Goal: Task Accomplishment & Management: Manage account settings

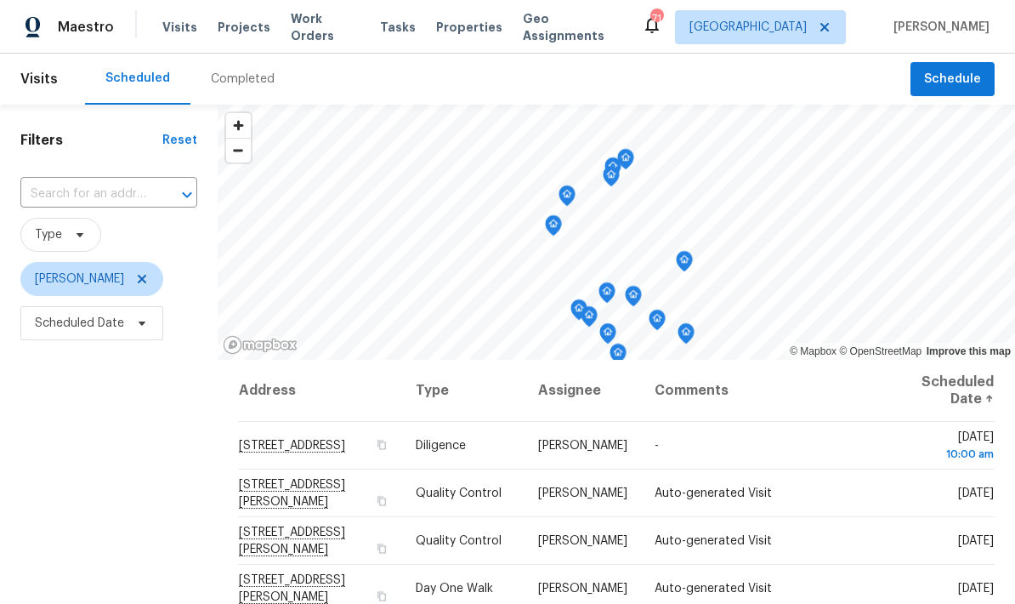
scroll to position [1, 0]
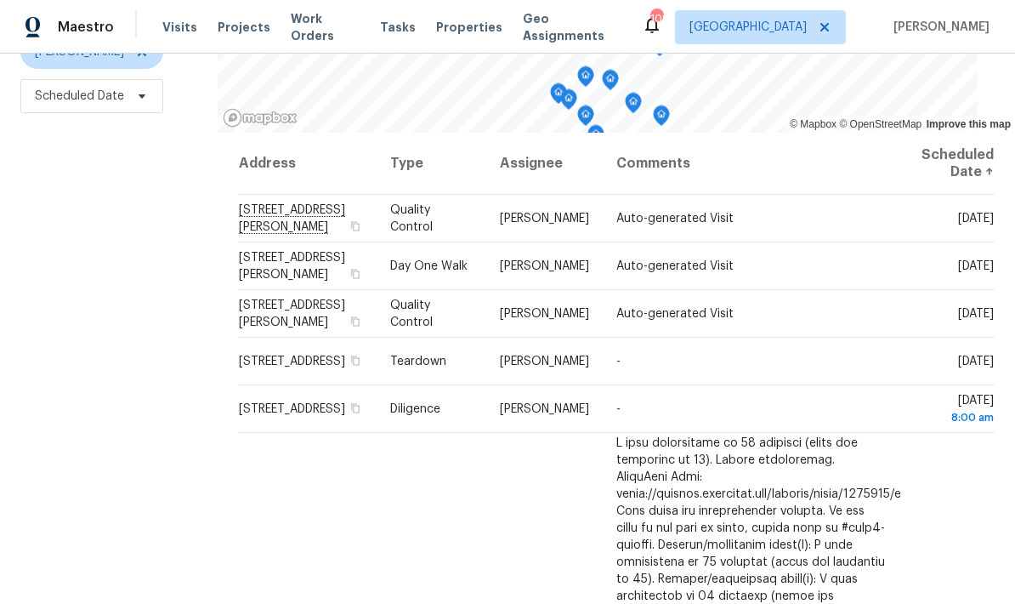
scroll to position [225, 0]
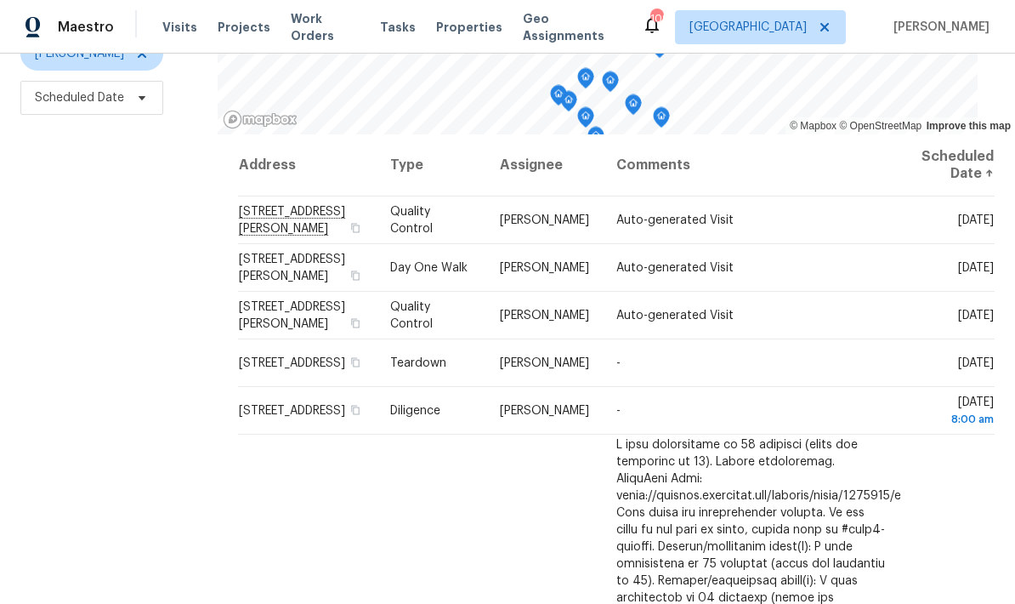
click at [0, 0] on icon at bounding box center [0, 0] width 0 height 0
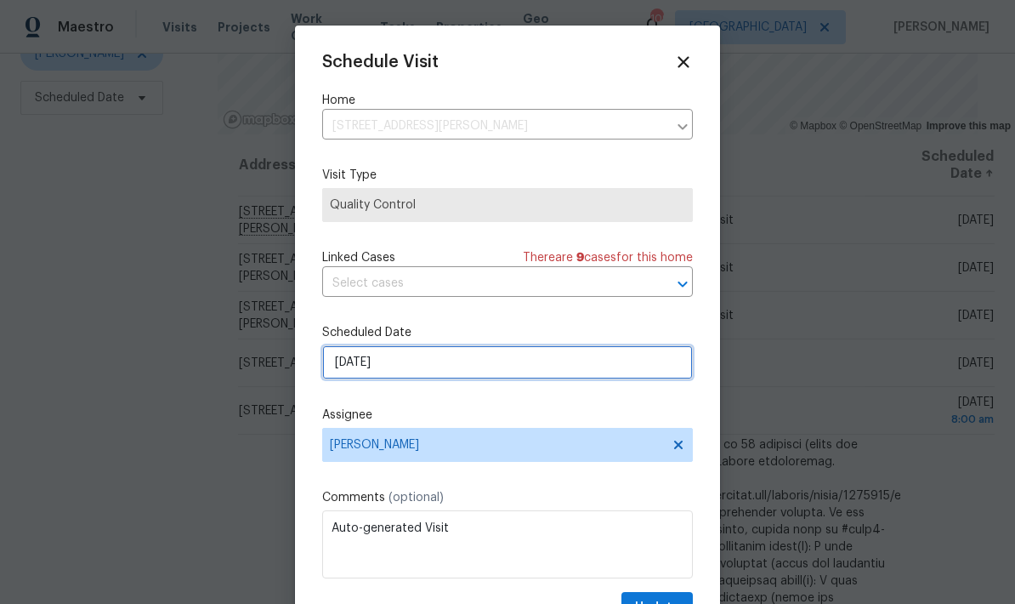
click at [486, 375] on input "10/2/2025" at bounding box center [507, 362] width 371 height 34
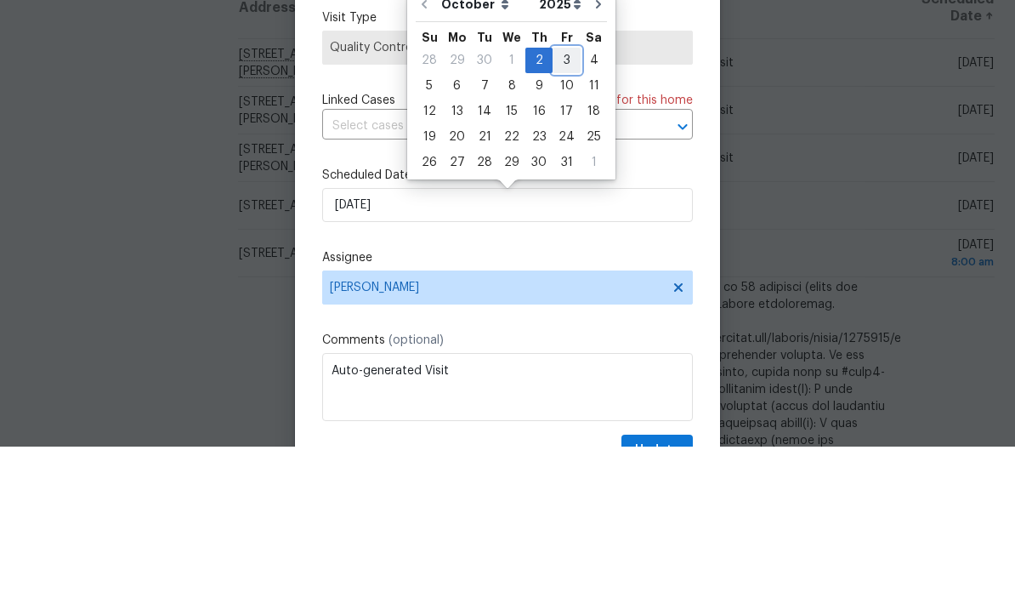
click at [560, 206] on div "3" at bounding box center [567, 218] width 28 height 24
type input "10/3/2025"
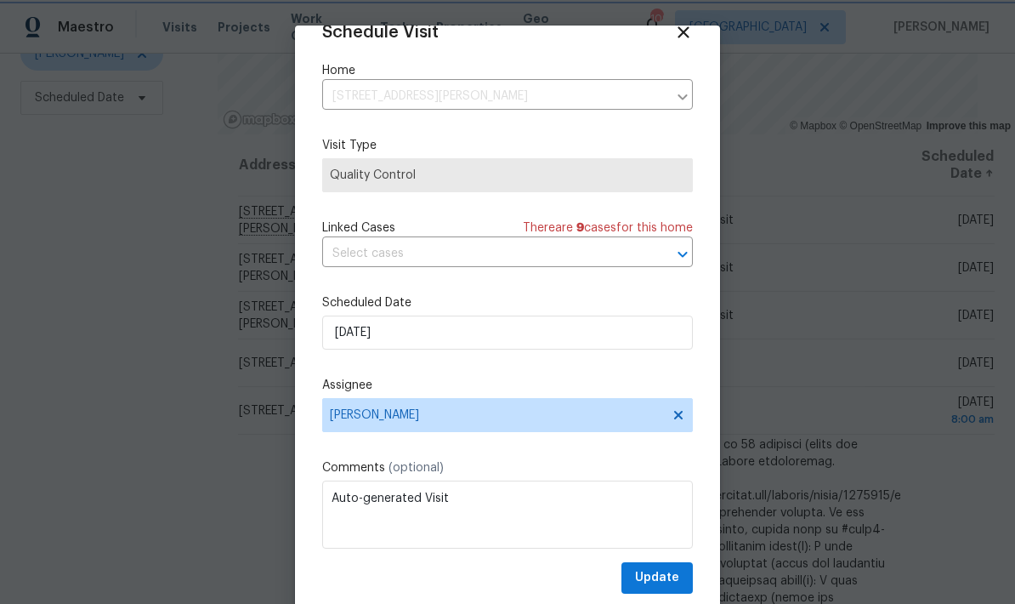
scroll to position [33, 0]
click at [683, 577] on button "Update" at bounding box center [657, 577] width 71 height 31
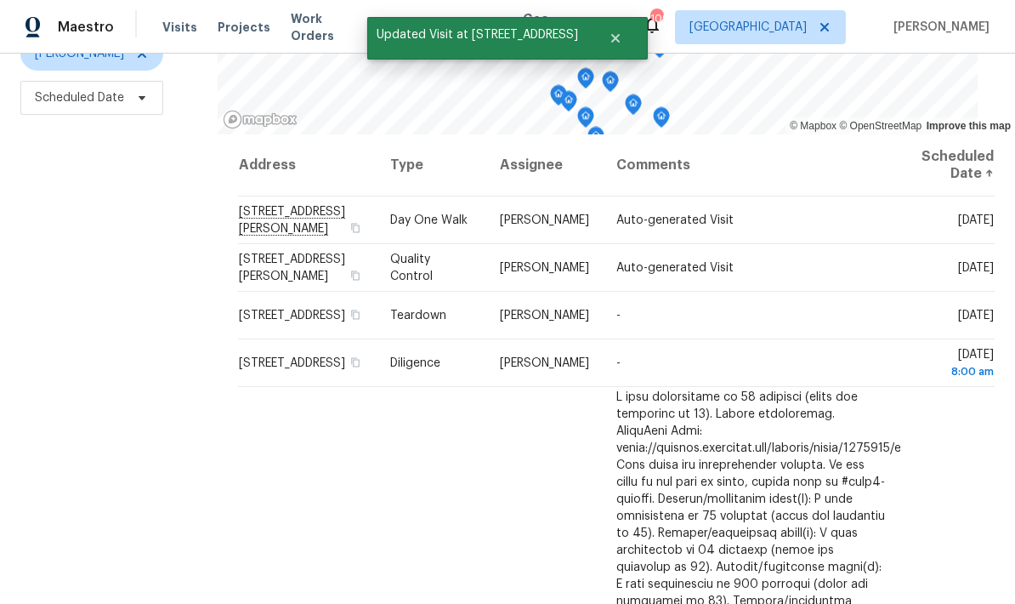
click at [0, 0] on icon at bounding box center [0, 0] width 0 height 0
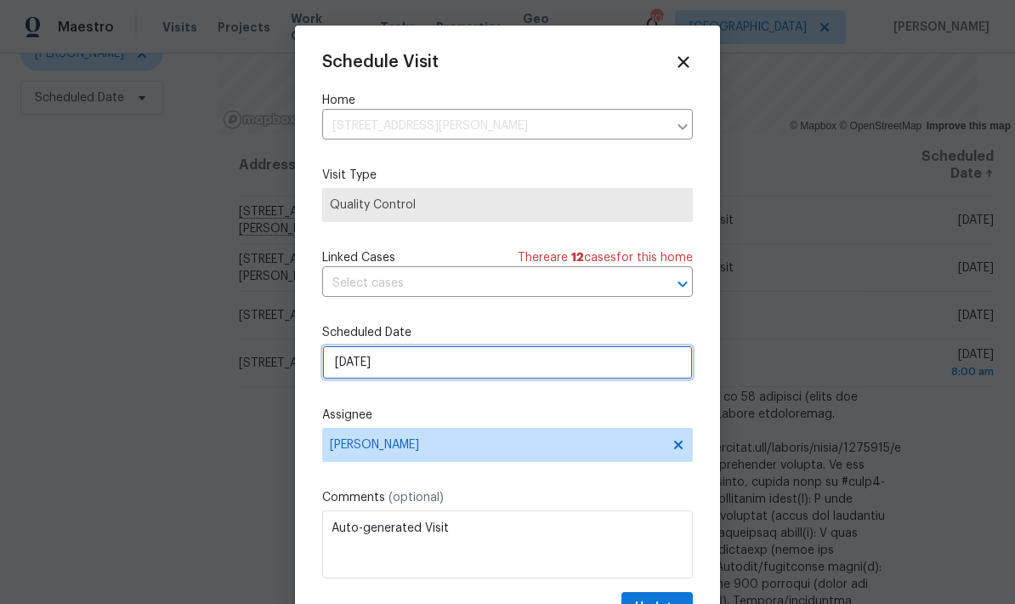
click at [560, 375] on input "10/2/2025" at bounding box center [507, 362] width 371 height 34
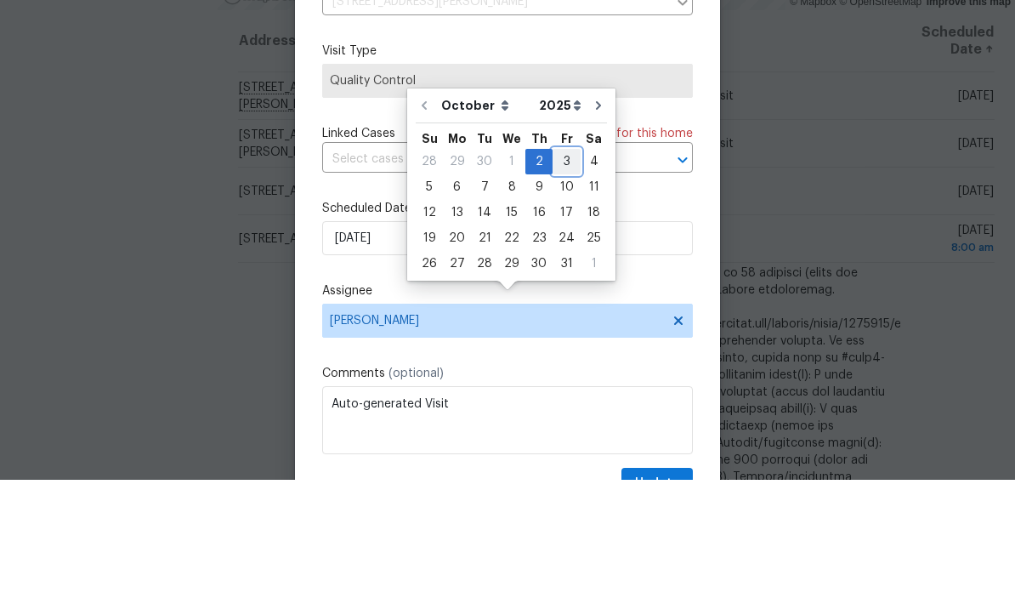
click at [565, 274] on div "3" at bounding box center [567, 286] width 28 height 24
type input "10/3/2025"
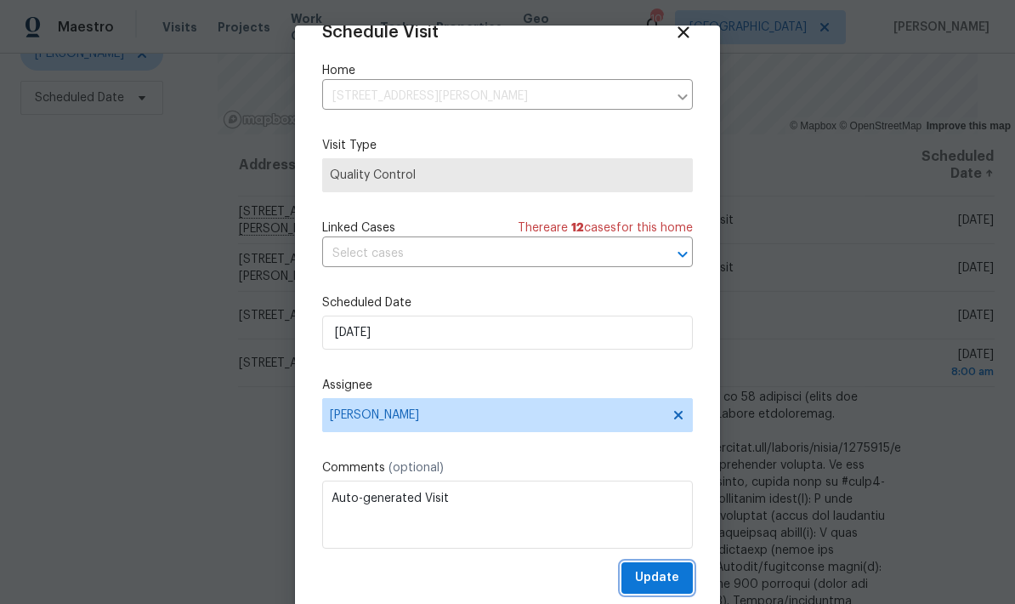
click at [679, 578] on span "Update" at bounding box center [657, 577] width 44 height 21
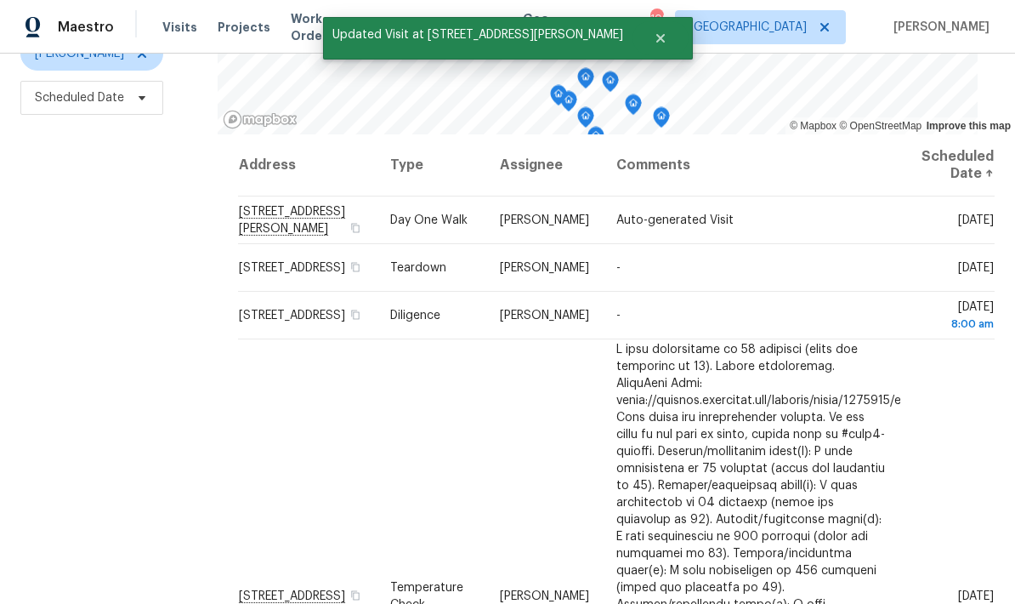
click at [0, 0] on icon at bounding box center [0, 0] width 0 height 0
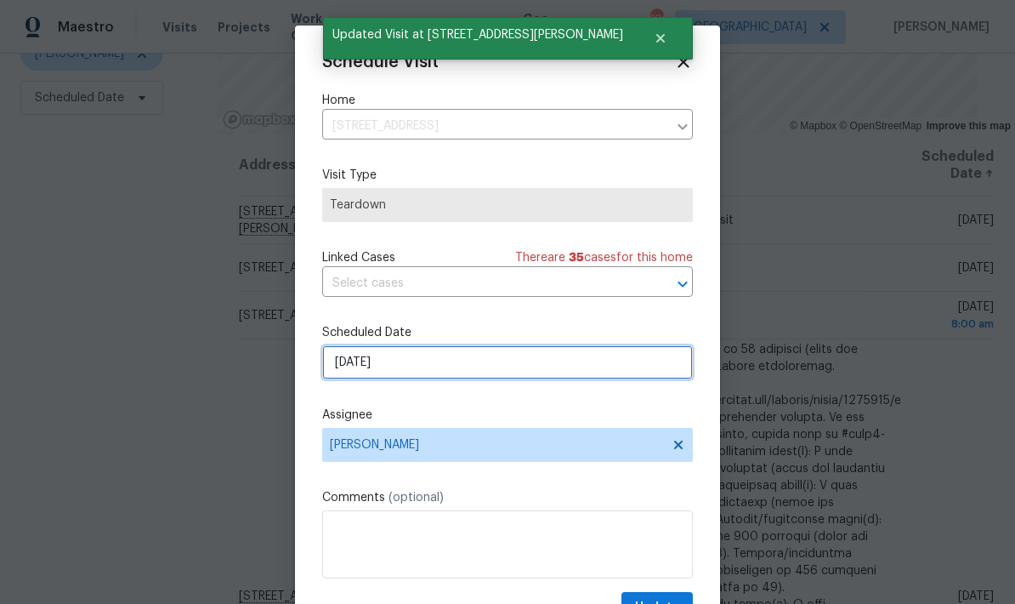
click at [549, 369] on input "10/2/2025" at bounding box center [507, 362] width 371 height 34
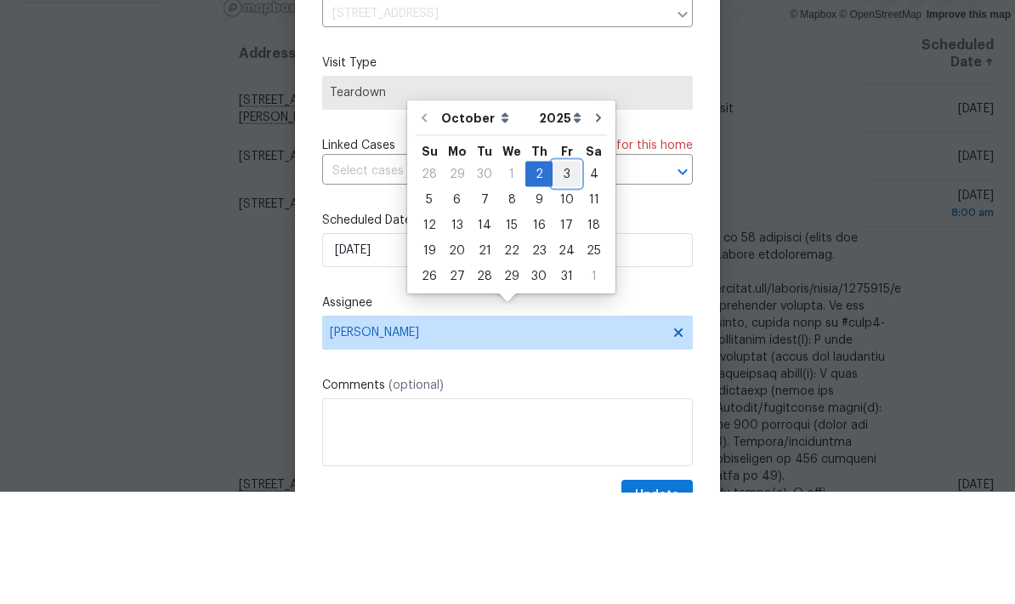
click at [565, 274] on div "3" at bounding box center [567, 286] width 28 height 24
type input "10/3/2025"
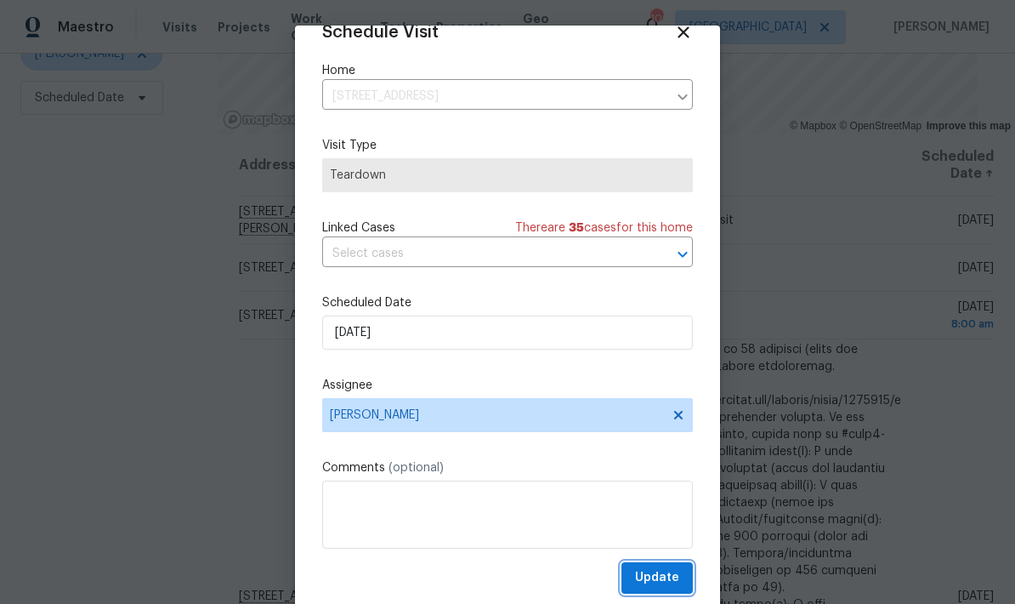
click at [678, 577] on span "Update" at bounding box center [657, 577] width 44 height 21
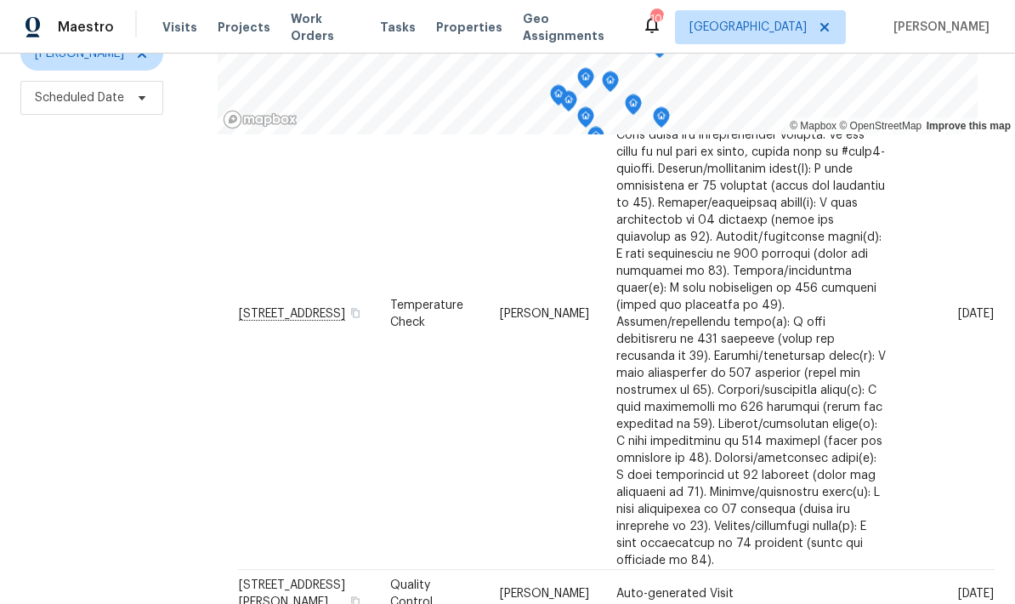
scroll to position [237, 0]
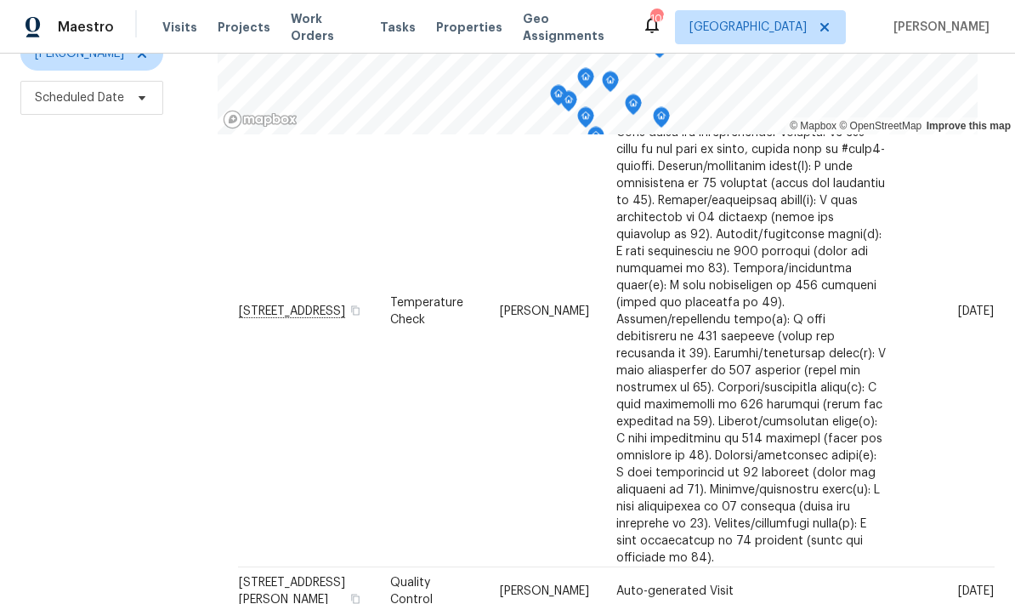
click at [0, 0] on icon at bounding box center [0, 0] width 0 height 0
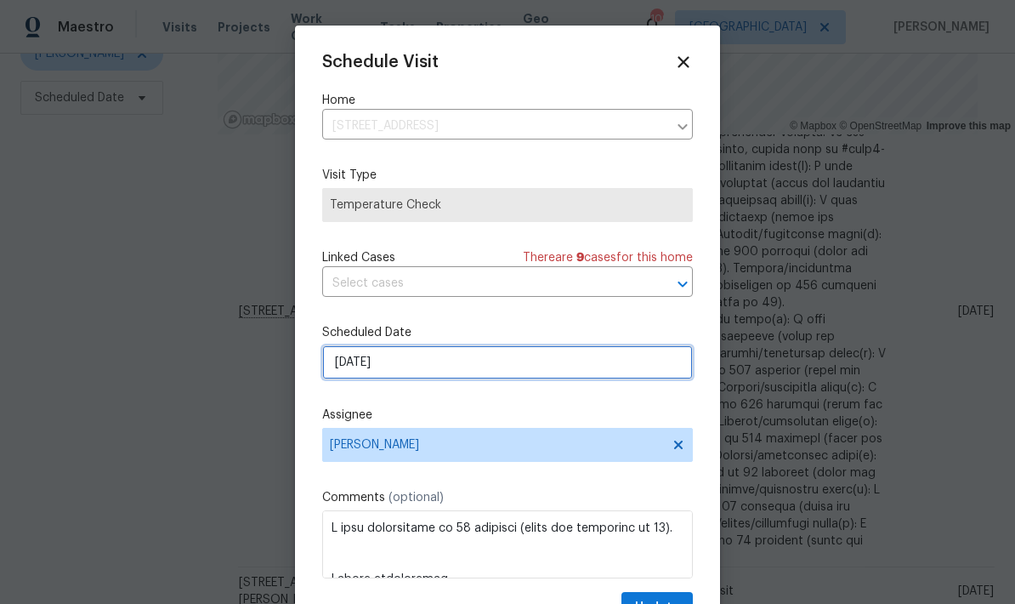
click at [576, 373] on input "10/3/2025" at bounding box center [507, 362] width 371 height 34
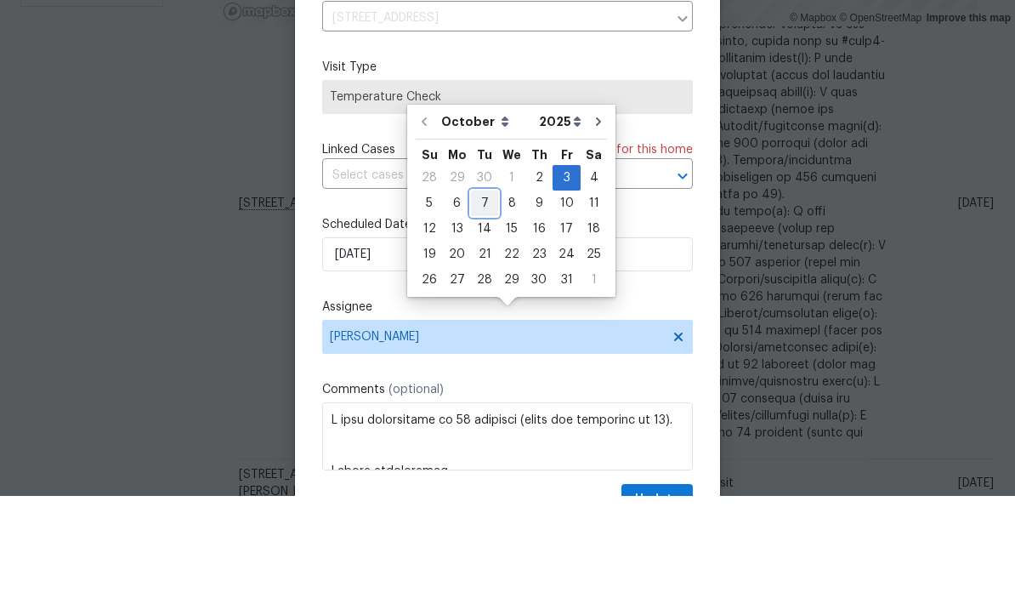
click at [487, 299] on div "7" at bounding box center [484, 311] width 27 height 24
type input "10/7/2025"
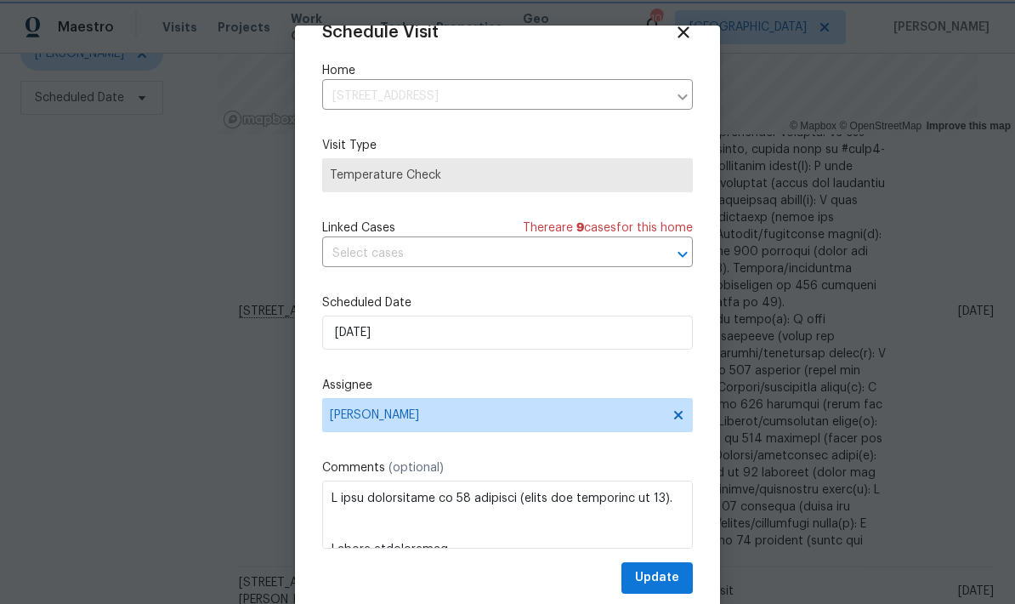
scroll to position [33, 0]
click at [679, 577] on span "Update" at bounding box center [657, 577] width 44 height 21
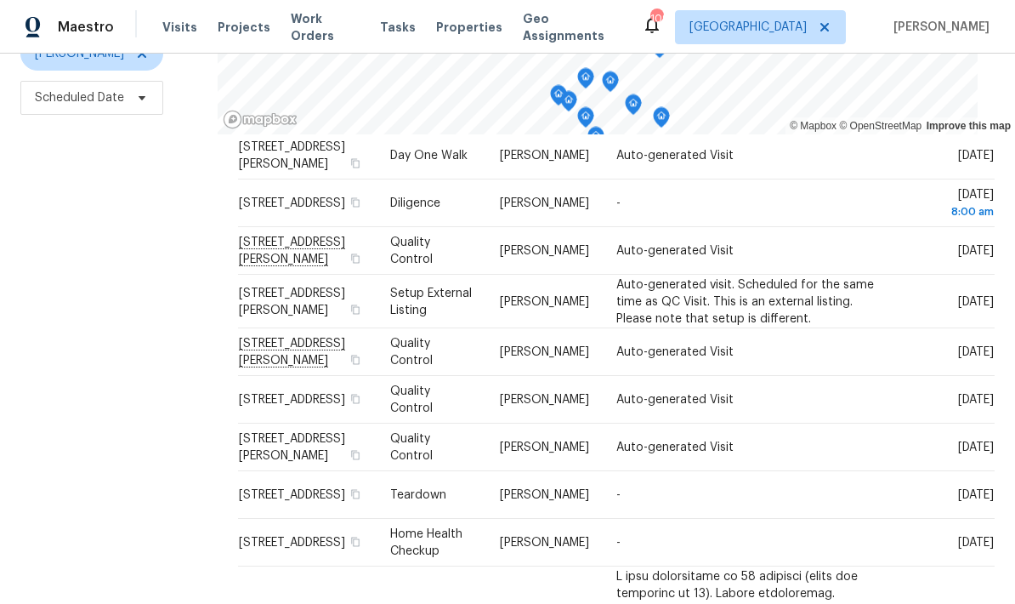
scroll to position [67, 0]
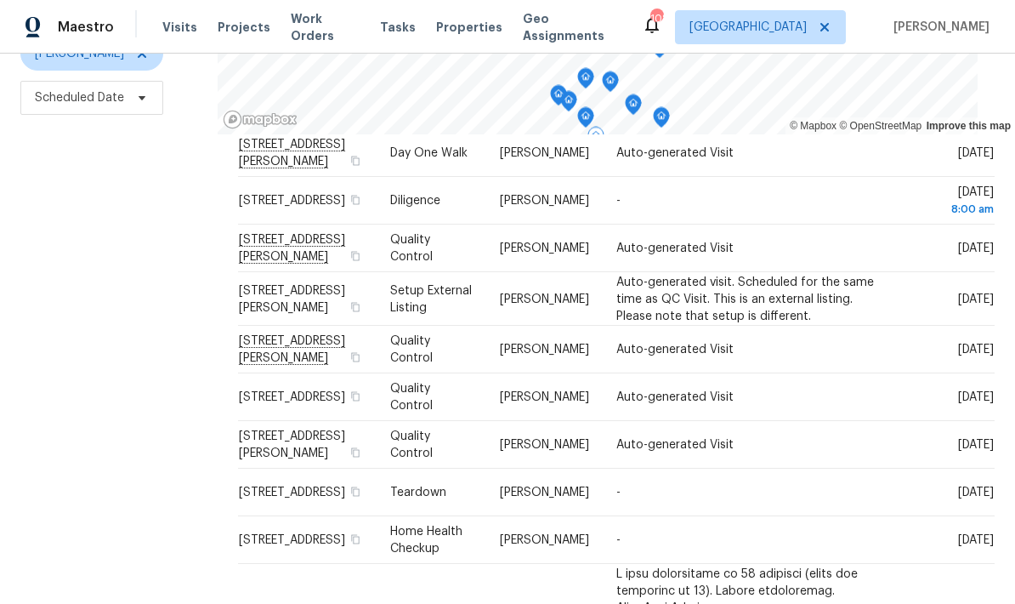
click at [0, 0] on icon at bounding box center [0, 0] width 0 height 0
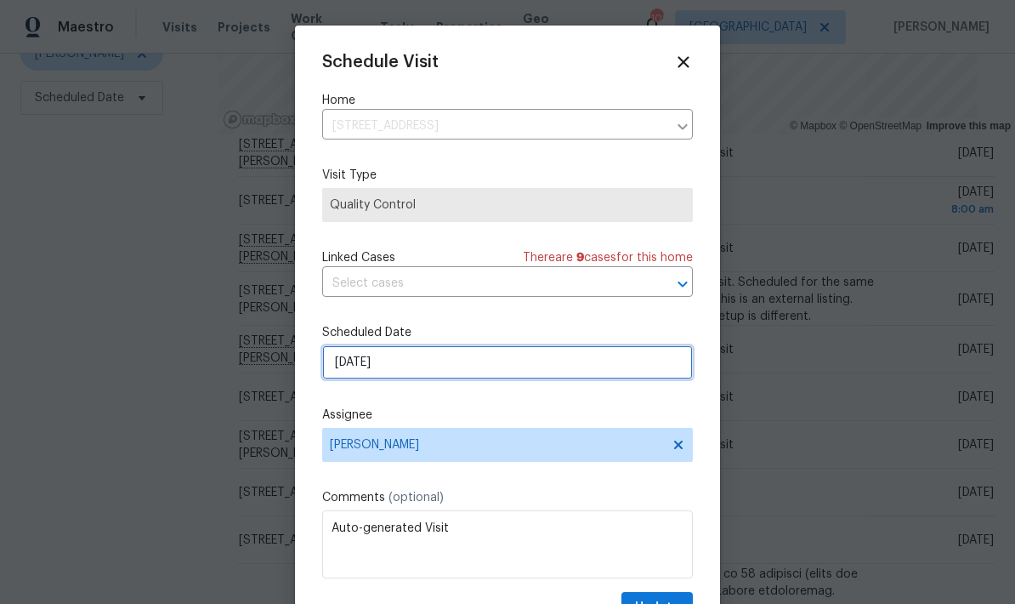
click at [560, 376] on input "10/3/2025" at bounding box center [507, 362] width 371 height 34
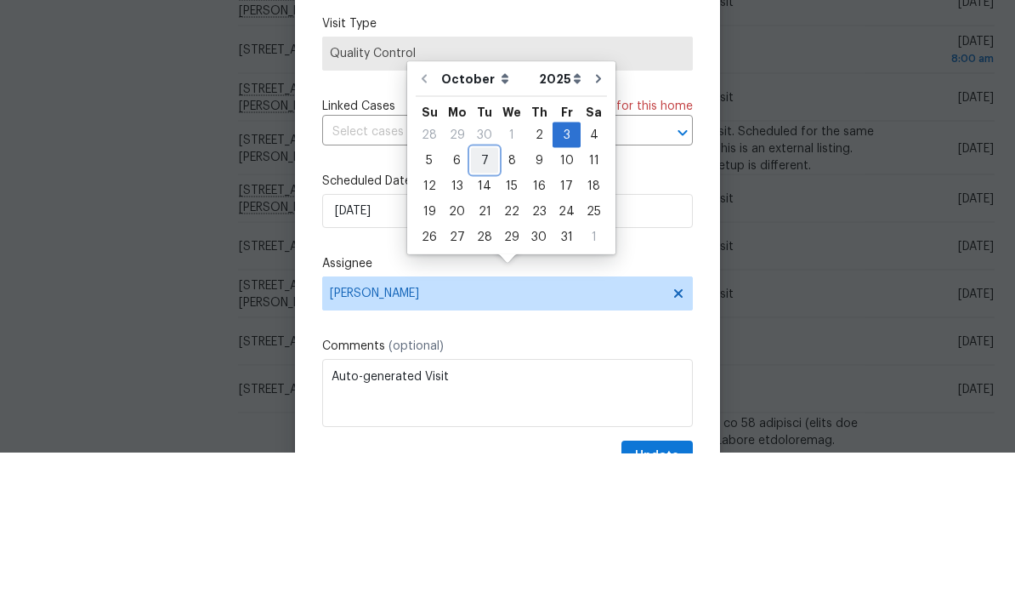
click at [487, 299] on div "7" at bounding box center [484, 311] width 27 height 24
type input "10/7/2025"
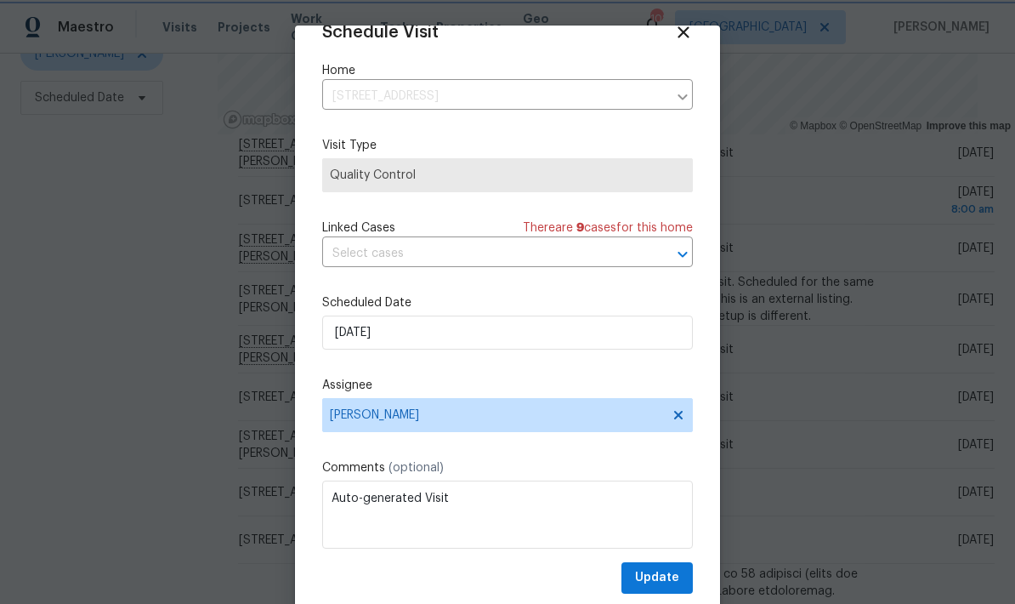
scroll to position [33, 0]
click at [680, 579] on button "Update" at bounding box center [657, 577] width 71 height 31
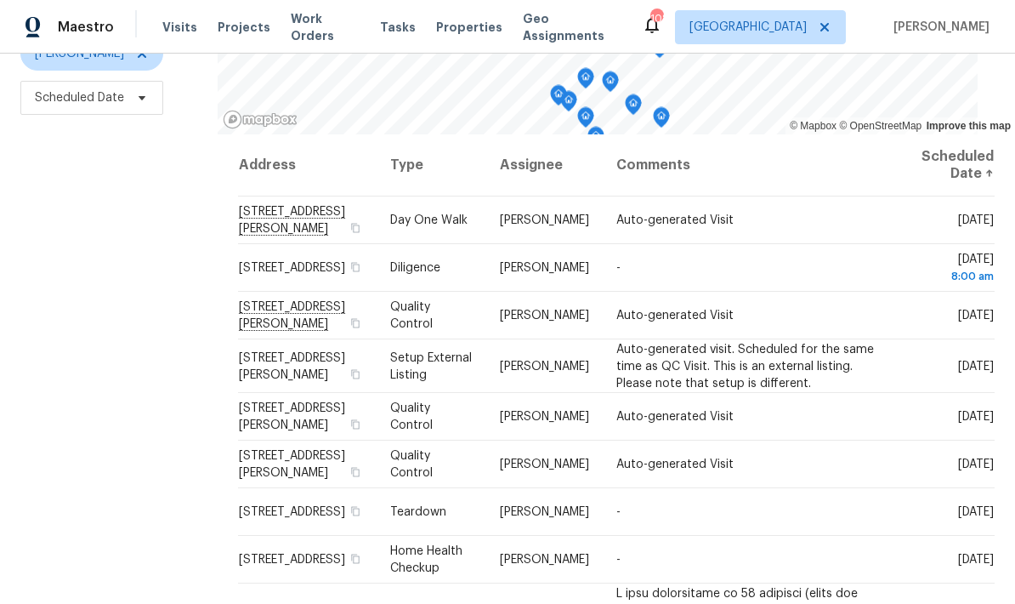
scroll to position [0, 0]
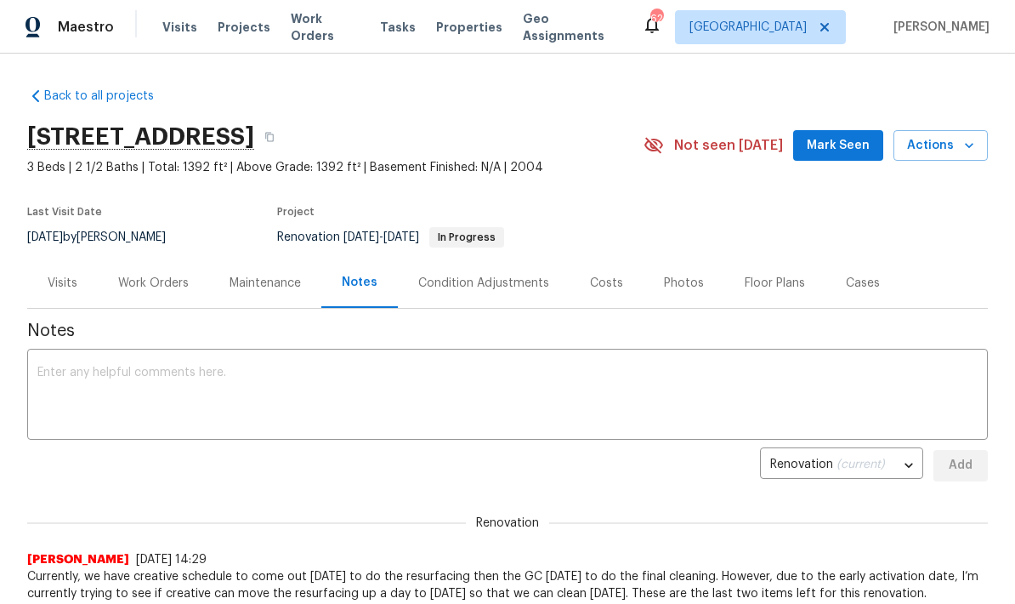
click at [234, 374] on textarea at bounding box center [507, 397] width 941 height 60
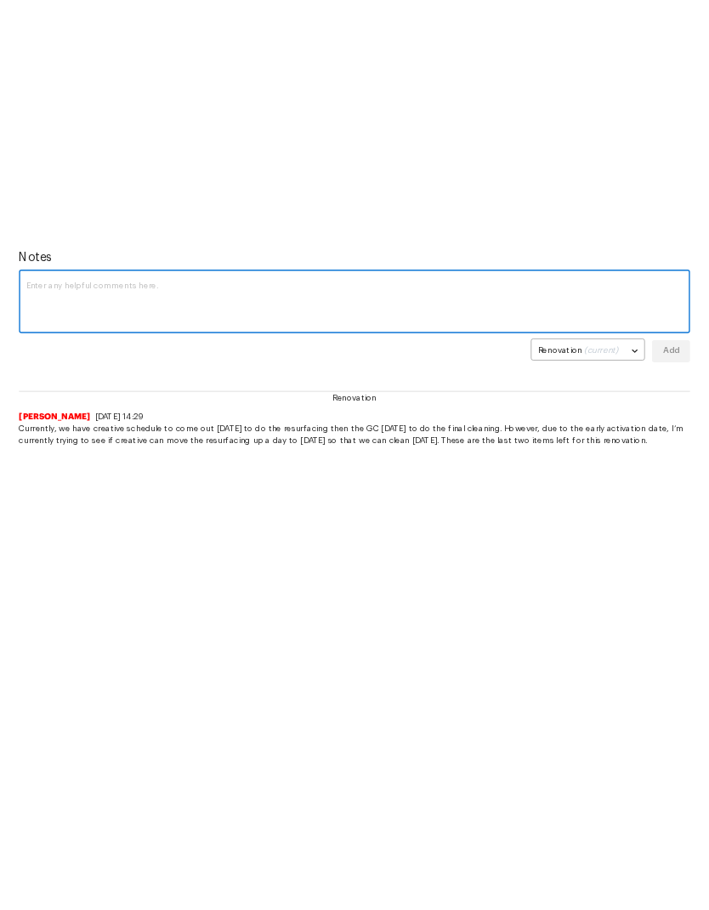
scroll to position [9, 0]
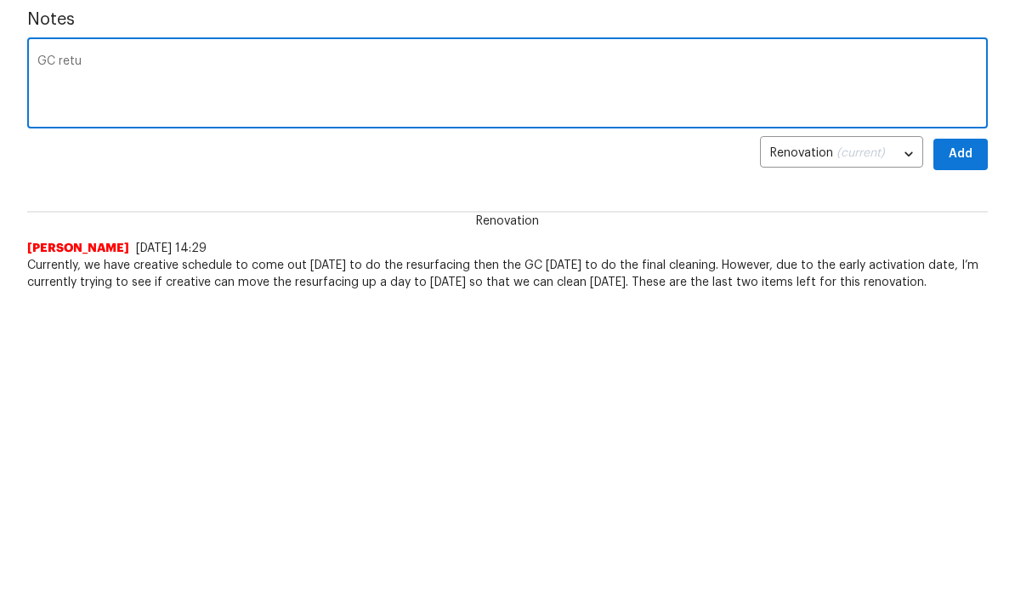
type textarea "GC"
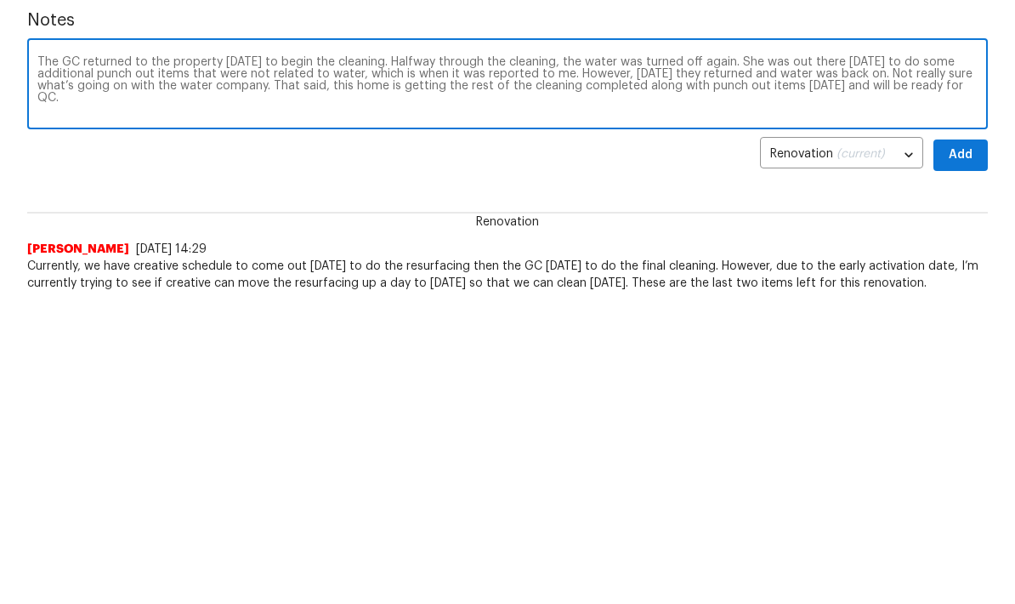
click at [850, 88] on textarea "The GC returned to the property on Tuesday to begin the cleaning. Halfway throu…" at bounding box center [507, 86] width 941 height 60
click at [791, 81] on textarea "The GC returned to the property on Tuesday to begin the cleaning. Halfway throu…" at bounding box center [507, 86] width 941 height 60
click at [179, 99] on textarea "The GC returned to the property on Tuesday to begin the cleaning. Halfway throu…" at bounding box center [507, 86] width 941 height 60
click at [128, 99] on textarea "The GC returned to the property on Tuesday to begin the cleaning. Halfway throu…" at bounding box center [507, 86] width 941 height 60
type textarea "The GC returned to the property on Tuesday to begin the cleaning. Halfway throu…"
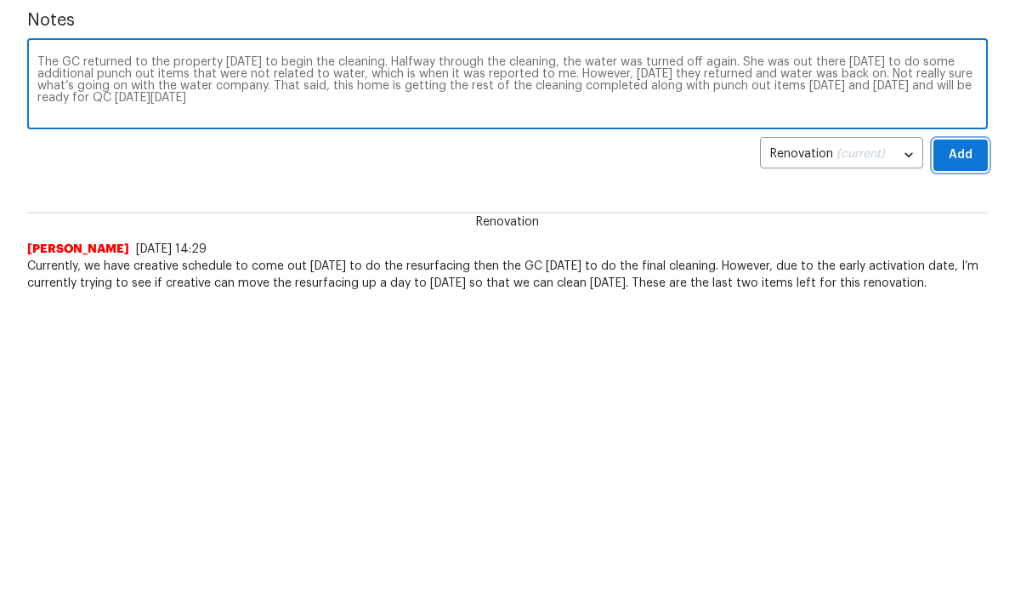
click at [960, 151] on span "Add" at bounding box center [960, 155] width 27 height 21
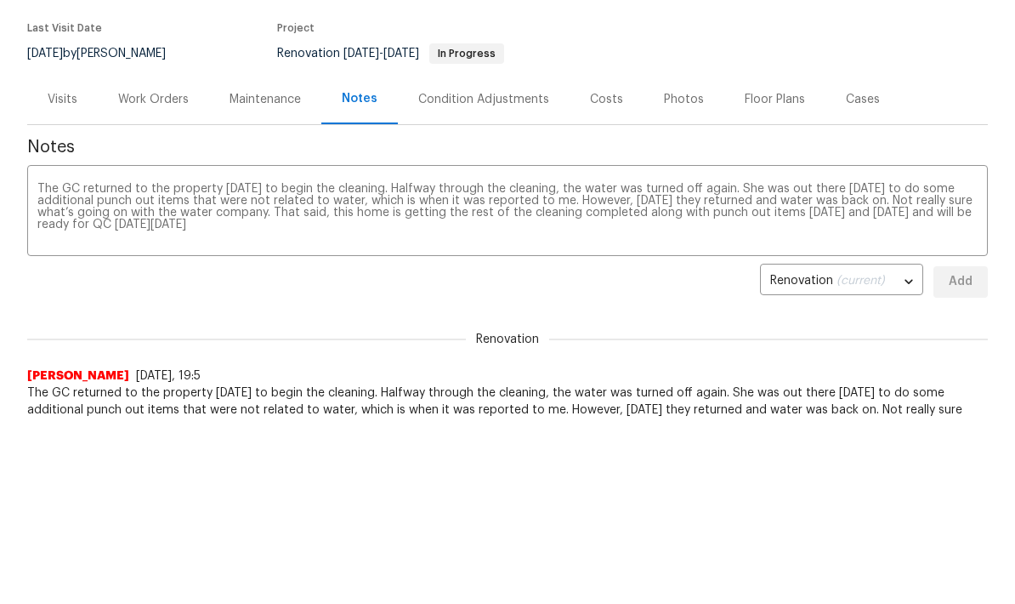
scroll to position [0, 0]
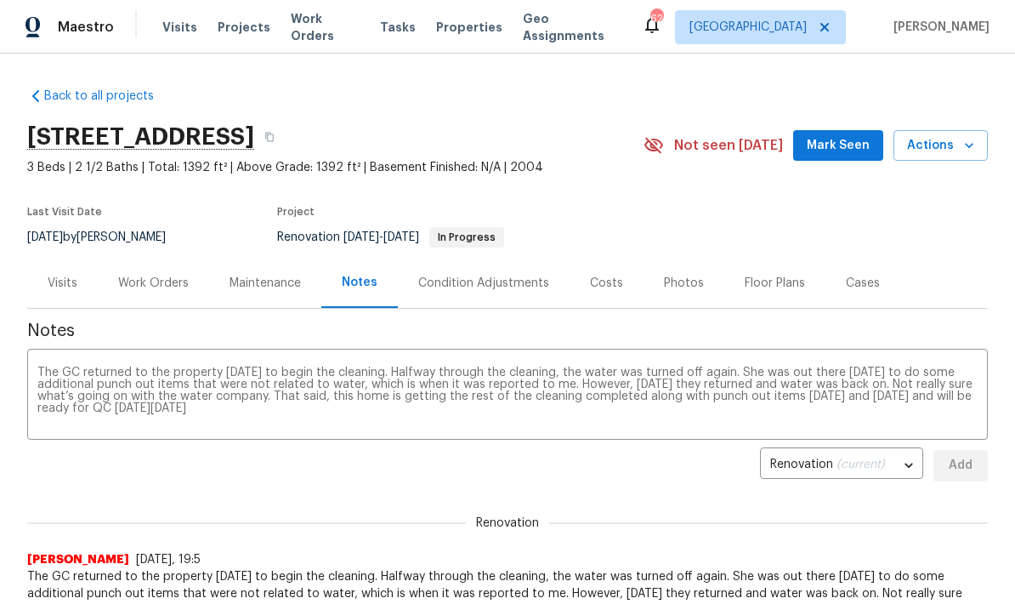
click at [852, 149] on span "Mark Seen" at bounding box center [838, 145] width 63 height 21
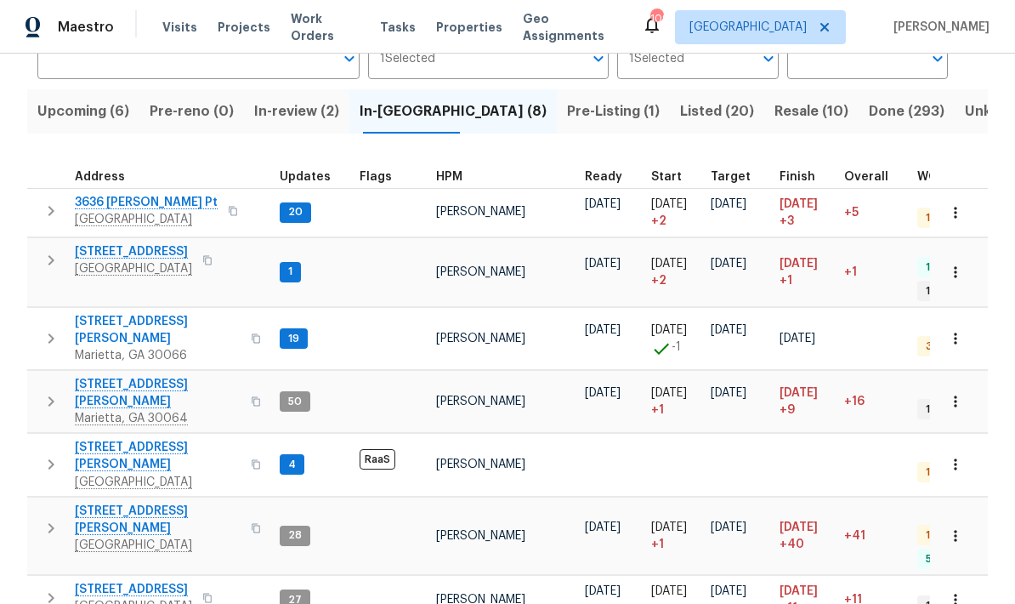
scroll to position [151, 0]
click at [112, 115] on span "Upcoming (6)" at bounding box center [83, 112] width 92 height 24
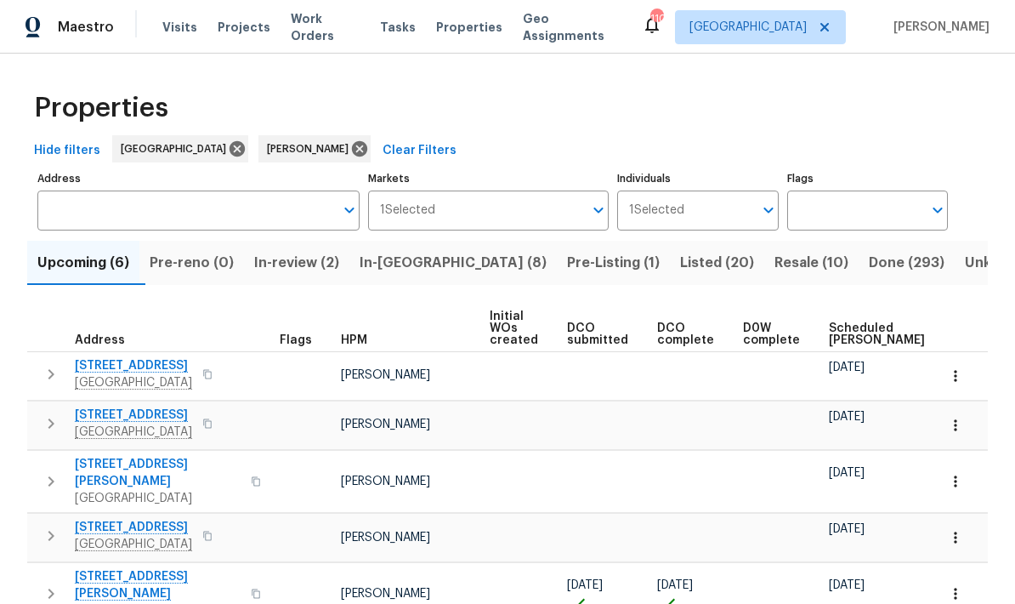
click at [857, 333] on span "Scheduled [PERSON_NAME]" at bounding box center [877, 334] width 96 height 24
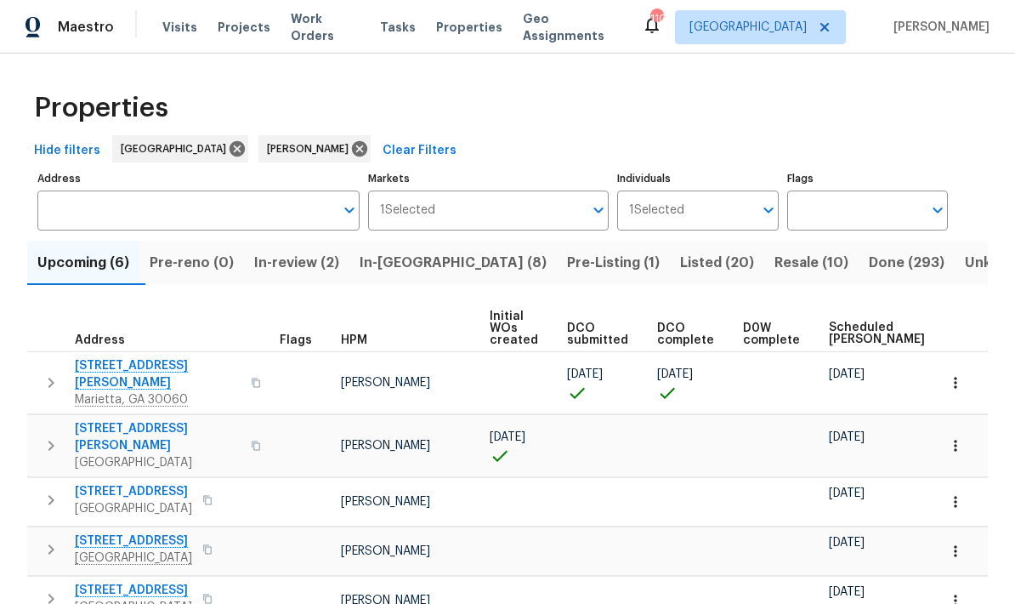
click at [428, 273] on span "In-[GEOGRAPHIC_DATA] (8)" at bounding box center [453, 263] width 187 height 24
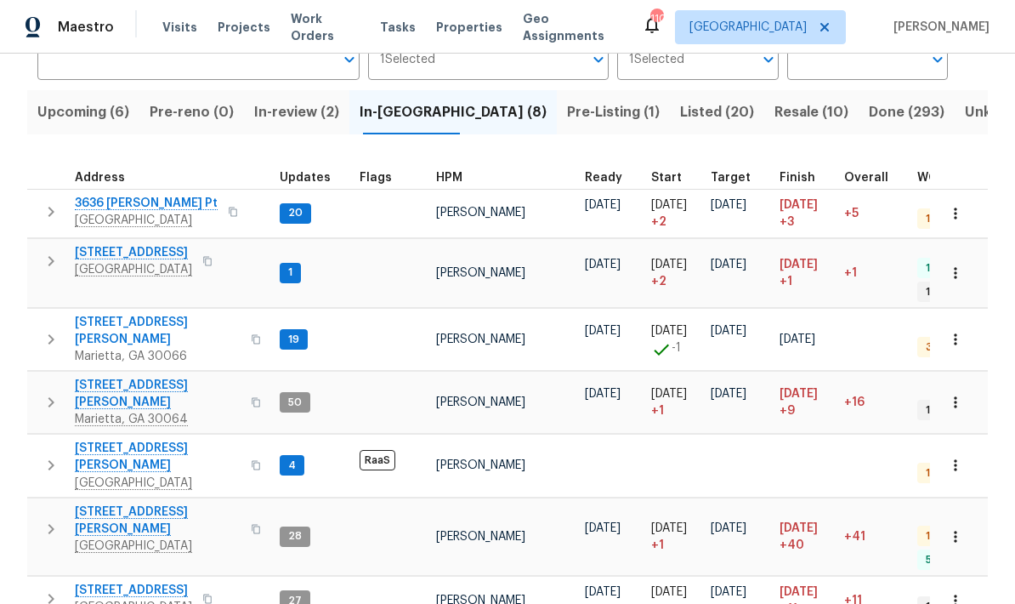
scroll to position [14, 0]
